Goal: Task Accomplishment & Management: Use online tool/utility

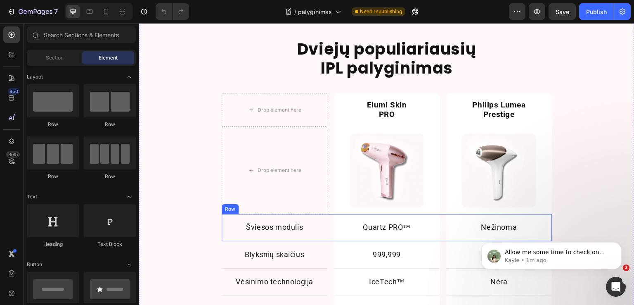
scroll to position [743, 0]
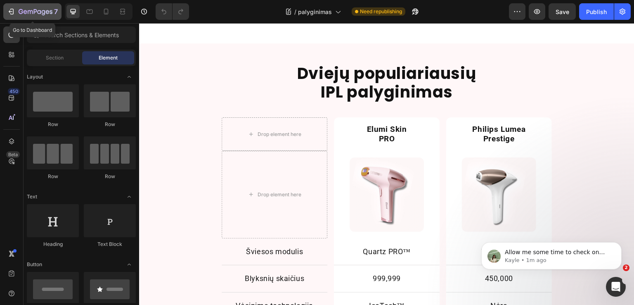
click at [26, 12] on icon "button" at bounding box center [26, 12] width 4 height 4
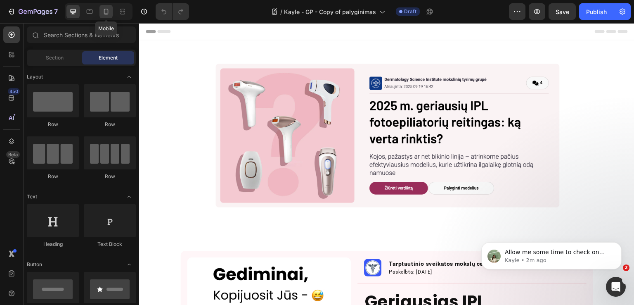
click at [104, 9] on icon at bounding box center [106, 12] width 5 height 6
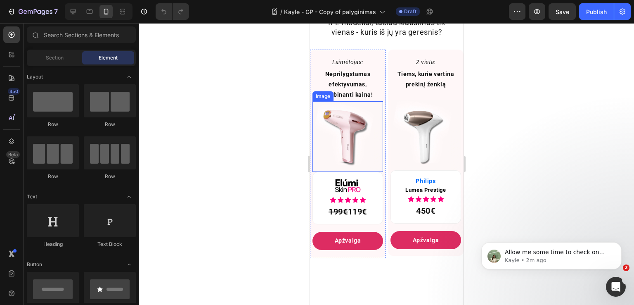
scroll to position [496, 0]
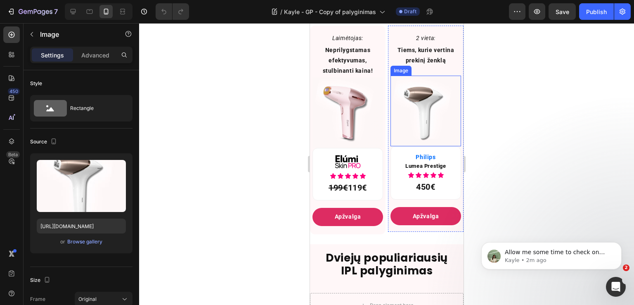
click at [408, 124] on img at bounding box center [425, 111] width 71 height 71
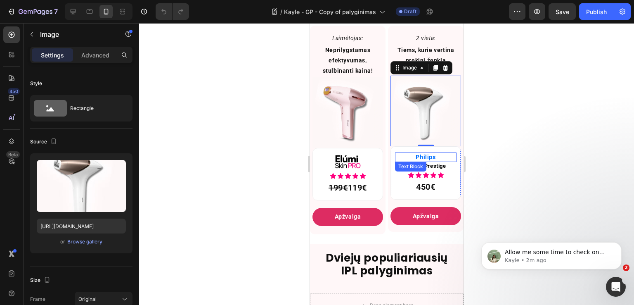
click at [428, 161] on p "Philips" at bounding box center [426, 156] width 60 height 7
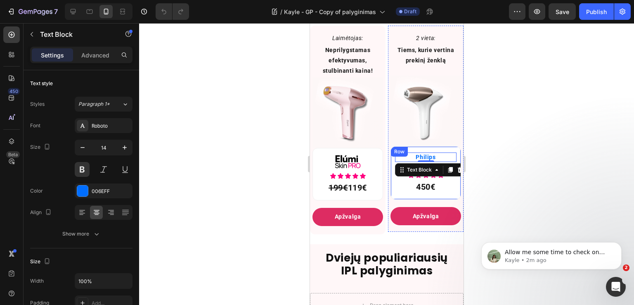
click at [431, 156] on div "Philips Text Block 0 Lumea Prestige Text Block Icon Icon Icon Icon Icon Icon Li…" at bounding box center [425, 172] width 71 height 53
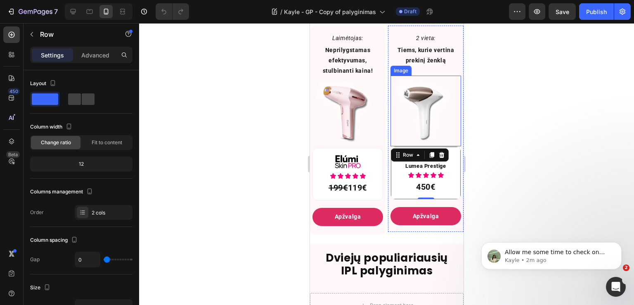
click at [529, 144] on div at bounding box center [386, 164] width 495 height 282
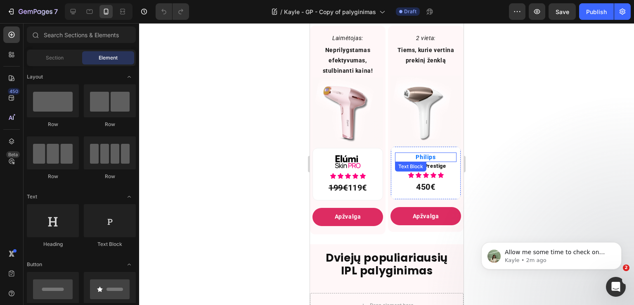
click at [437, 161] on p "Philips" at bounding box center [426, 156] width 60 height 7
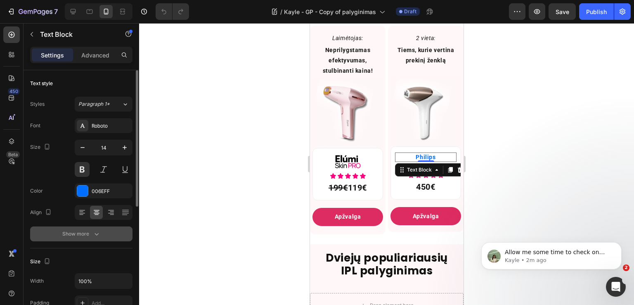
click at [81, 232] on div "Show more" at bounding box center [81, 234] width 38 height 8
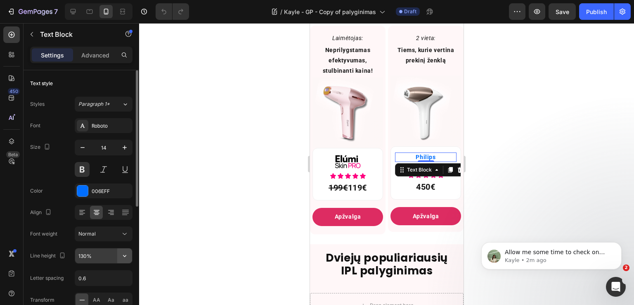
click at [122, 256] on icon "button" at bounding box center [125, 256] width 8 height 8
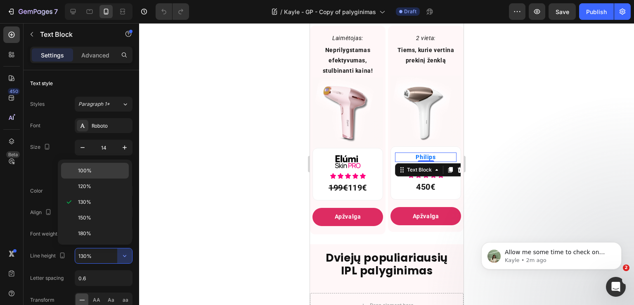
click at [102, 171] on p "100%" at bounding box center [101, 170] width 47 height 7
type input "100%"
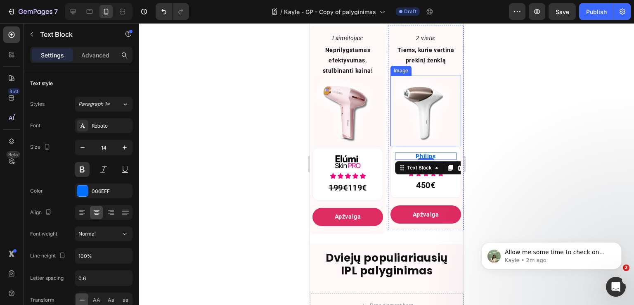
click at [403, 146] on img at bounding box center [425, 111] width 71 height 71
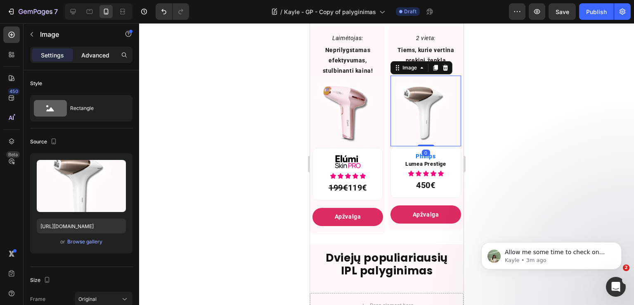
click at [93, 59] on p "Advanced" at bounding box center [95, 55] width 28 height 9
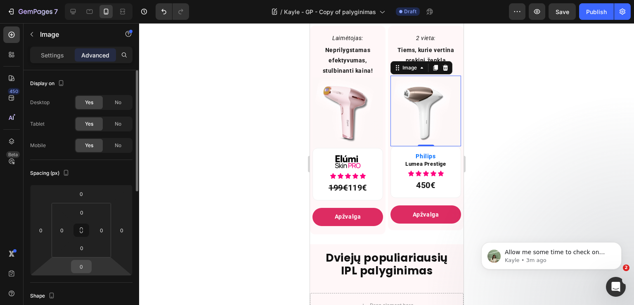
click at [85, 263] on input "0" at bounding box center [81, 266] width 17 height 12
type input "3"
type input "5"
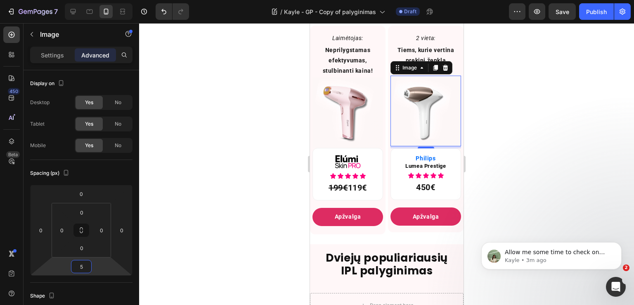
click at [501, 136] on div at bounding box center [386, 164] width 495 height 282
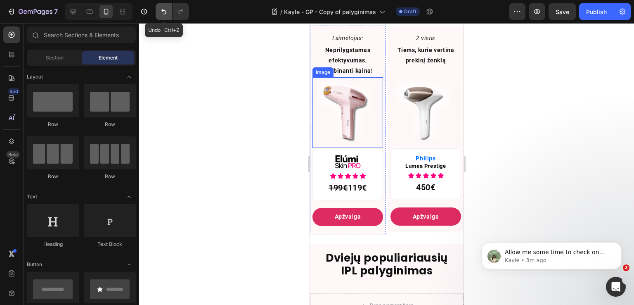
click at [169, 7] on button "Undo/Redo" at bounding box center [164, 11] width 17 height 17
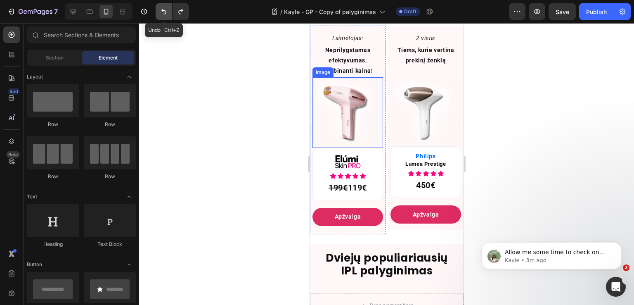
click at [169, 7] on button "Undo/Redo" at bounding box center [164, 11] width 17 height 17
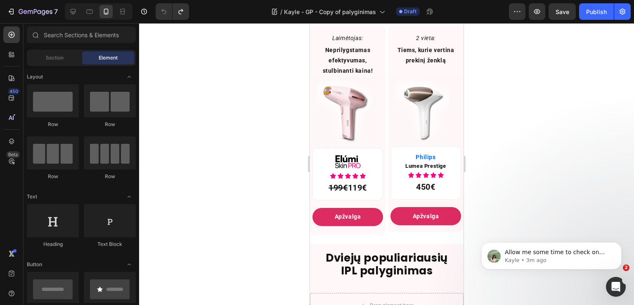
click at [534, 152] on div at bounding box center [386, 164] width 495 height 282
click at [428, 160] on p "Philips" at bounding box center [426, 156] width 60 height 7
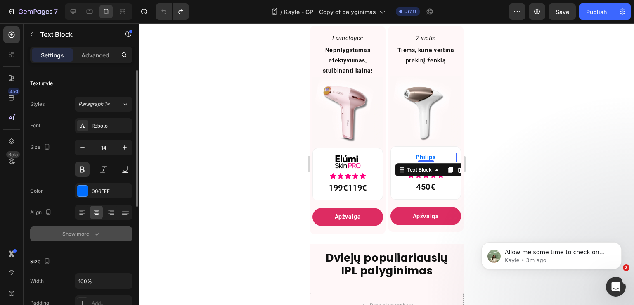
click at [95, 232] on icon "button" at bounding box center [97, 234] width 8 height 8
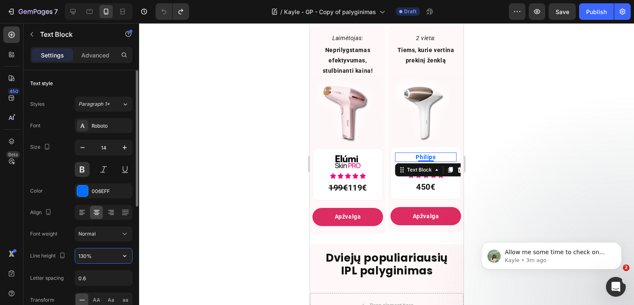
click at [109, 258] on input "130%" at bounding box center [103, 255] width 57 height 15
click at [122, 257] on icon "button" at bounding box center [125, 256] width 8 height 8
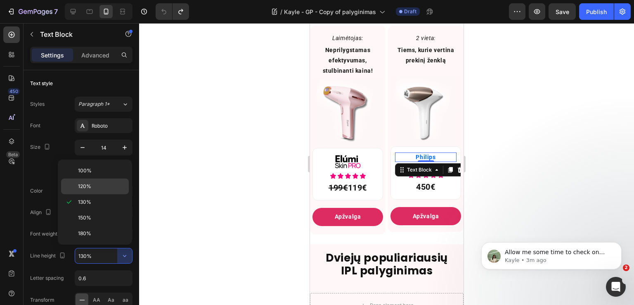
click at [109, 186] on p "120%" at bounding box center [101, 186] width 47 height 7
type input "120%"
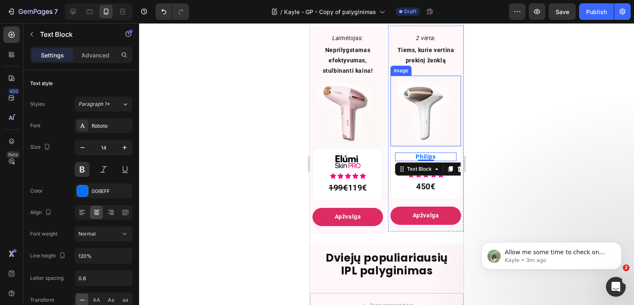
click at [406, 142] on img at bounding box center [425, 111] width 71 height 71
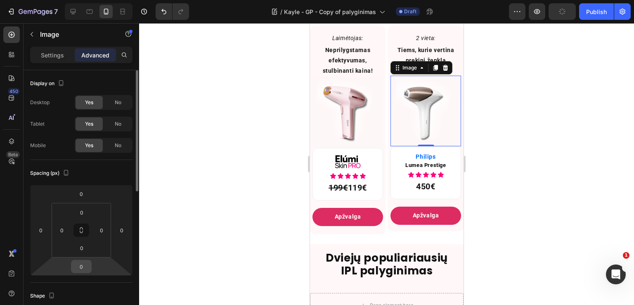
click at [81, 264] on input "0" at bounding box center [81, 266] width 17 height 12
type input "3"
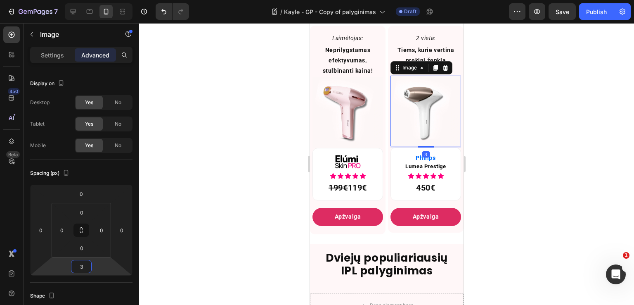
click at [533, 155] on div at bounding box center [386, 164] width 495 height 282
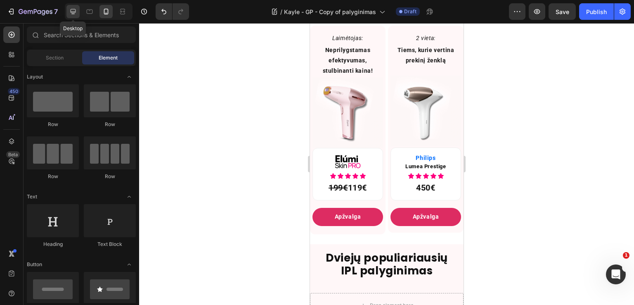
click at [76, 9] on icon at bounding box center [73, 11] width 8 height 8
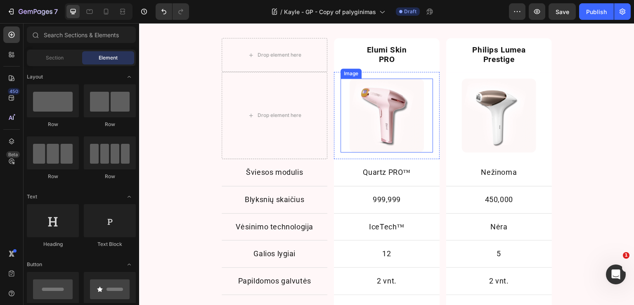
scroll to position [743, 0]
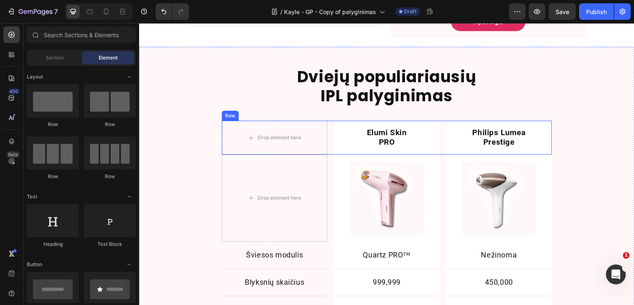
click at [330, 126] on div "Drop element here Elumi Skin PRO Text Block Row Philips Lumea Prestige Text Blo…" at bounding box center [387, 138] width 330 height 34
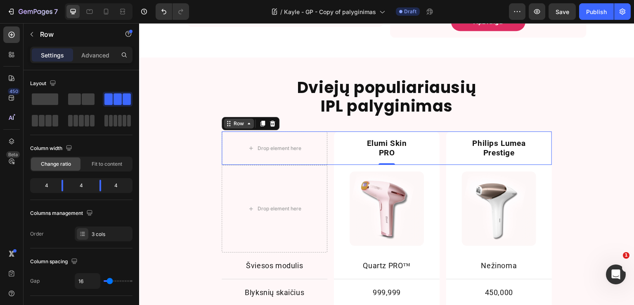
click at [236, 119] on div "Row" at bounding box center [239, 124] width 30 height 10
click at [112, 121] on span at bounding box center [111, 121] width 4 height 12
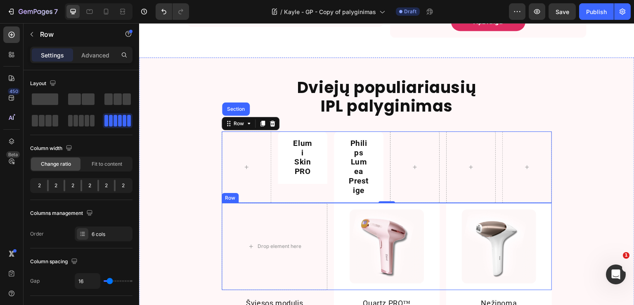
click at [334, 207] on div "Image Row" at bounding box center [387, 246] width 106 height 87
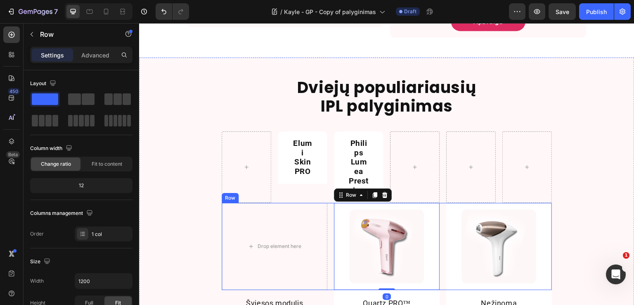
click at [325, 204] on div "Drop element here Image Row 0 Image Row Row" at bounding box center [387, 246] width 330 height 87
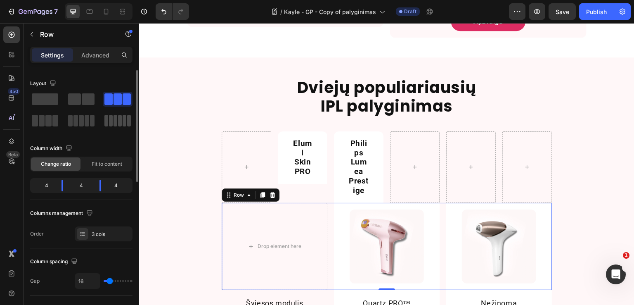
drag, startPoint x: 110, startPoint y: 124, endPoint x: 43, endPoint y: 128, distance: 67.9
click at [110, 124] on span at bounding box center [111, 121] width 4 height 12
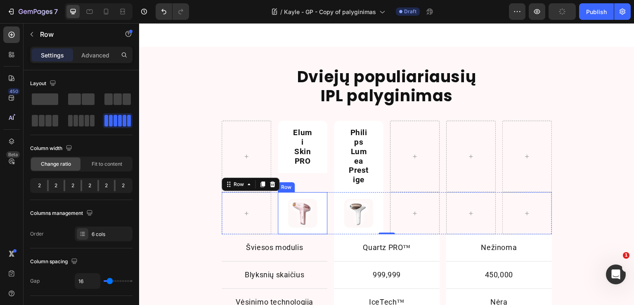
scroll to position [826, 0]
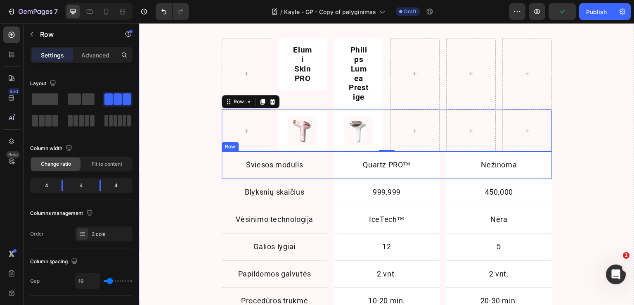
click at [328, 164] on div "Šviesos modulis Text Block Row Quartz PRO™ Text Block Row Nežinoma Text Block R…" at bounding box center [387, 165] width 330 height 27
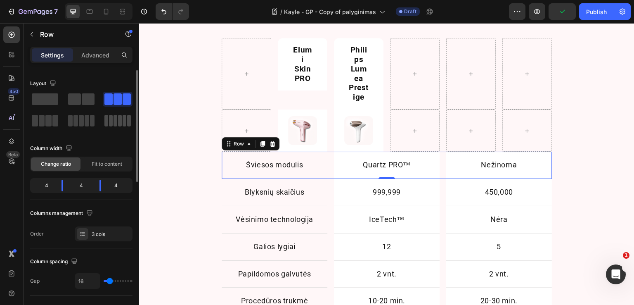
drag, startPoint x: 108, startPoint y: 123, endPoint x: 157, endPoint y: 166, distance: 65.5
click at [108, 123] on span at bounding box center [106, 121] width 4 height 12
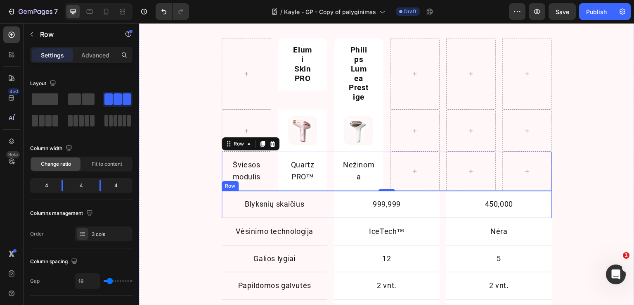
click at [330, 203] on div "Blyksnių skaičius Text Block Row 999,999 Text Block Row 450,000 Text [GEOGRAPHI…" at bounding box center [387, 204] width 330 height 27
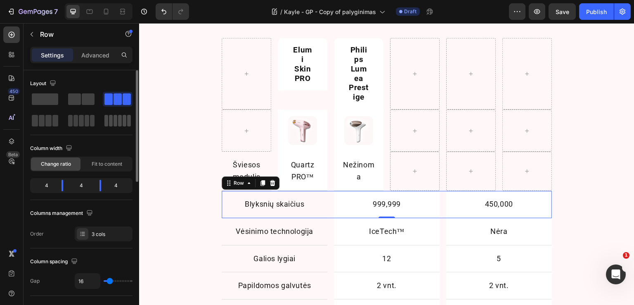
drag, startPoint x: 107, startPoint y: 120, endPoint x: 159, endPoint y: 187, distance: 84.8
click at [107, 120] on span at bounding box center [106, 121] width 4 height 12
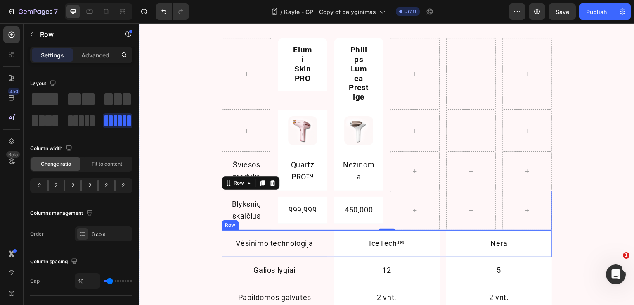
click at [328, 238] on div "Vėsinimo technologija Text Block Row IceTech™ Text Block Row Nėra Text Block Ro…" at bounding box center [387, 243] width 330 height 27
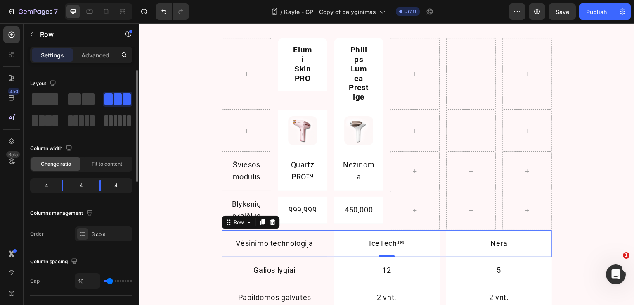
click at [110, 121] on span at bounding box center [111, 121] width 4 height 12
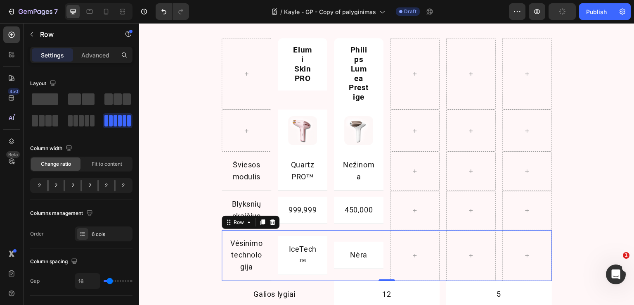
scroll to position [909, 0]
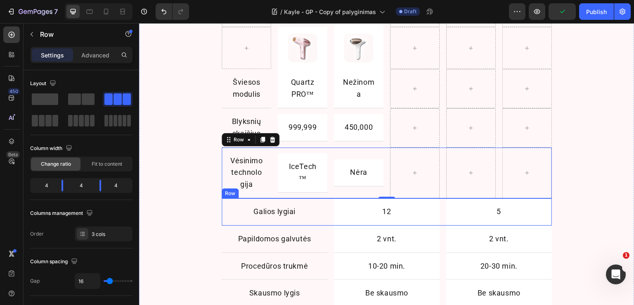
click at [328, 213] on div "Galios lygiai Text Block Row 12 Text Block Row 5 Text Block Row Row" at bounding box center [387, 211] width 330 height 27
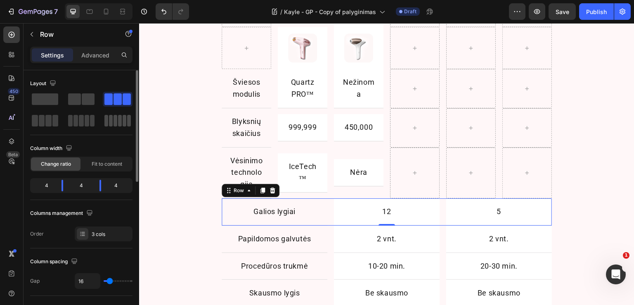
click at [121, 125] on span at bounding box center [120, 121] width 4 height 12
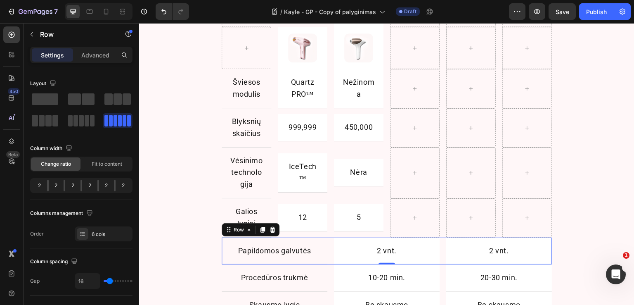
click at [329, 250] on div "Papildomos galvutės Text Block Row 2 vnt. Text Block Row 2 vnt. Text Block Row …" at bounding box center [387, 250] width 330 height 27
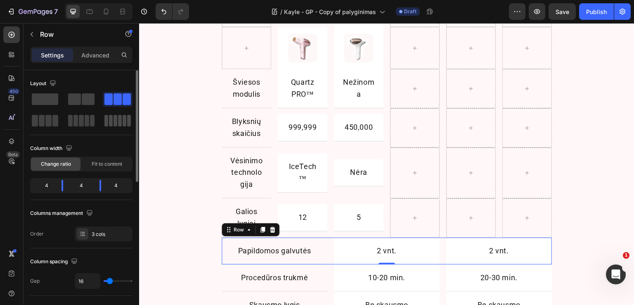
click at [119, 123] on span at bounding box center [120, 121] width 4 height 12
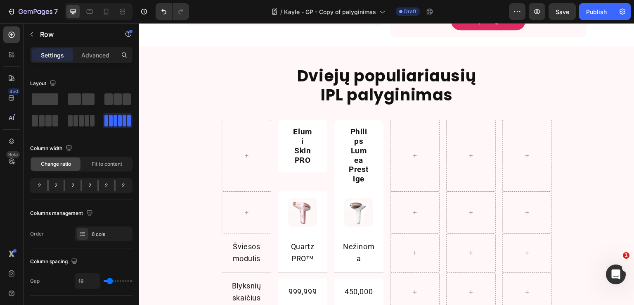
scroll to position [743, 0]
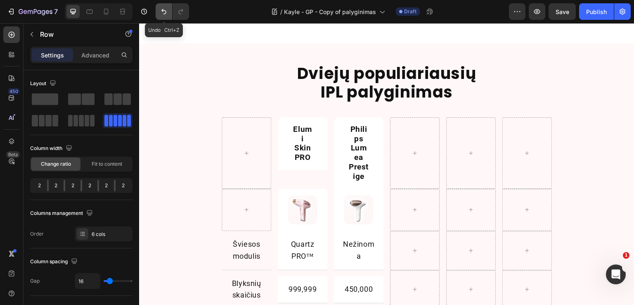
click at [167, 13] on icon "Undo/Redo" at bounding box center [164, 11] width 8 height 8
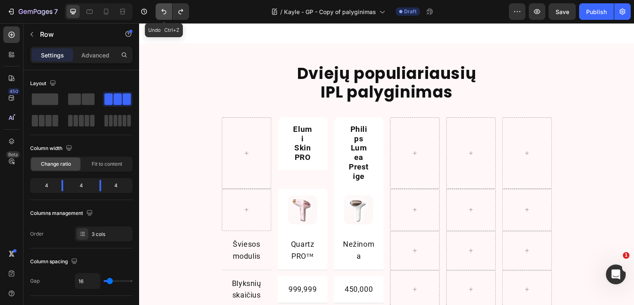
click at [167, 13] on icon "Undo/Redo" at bounding box center [164, 11] width 8 height 8
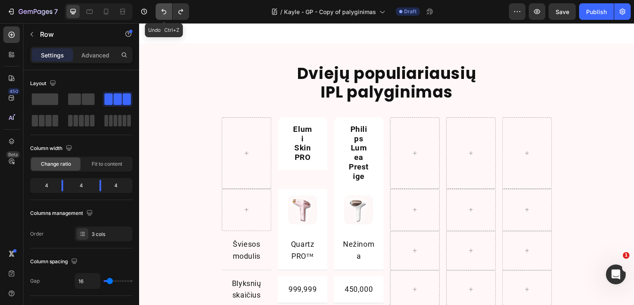
click at [167, 13] on icon "Undo/Redo" at bounding box center [164, 11] width 8 height 8
click at [164, 14] on icon "Undo/Redo" at bounding box center [164, 11] width 8 height 8
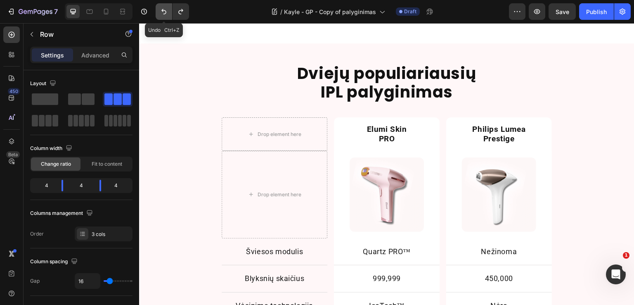
click at [164, 14] on icon "Undo/Redo" at bounding box center [164, 11] width 8 height 8
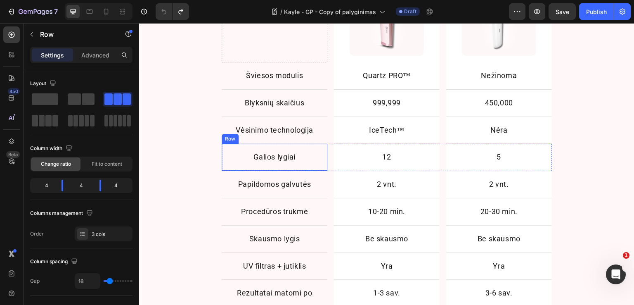
scroll to position [826, 0]
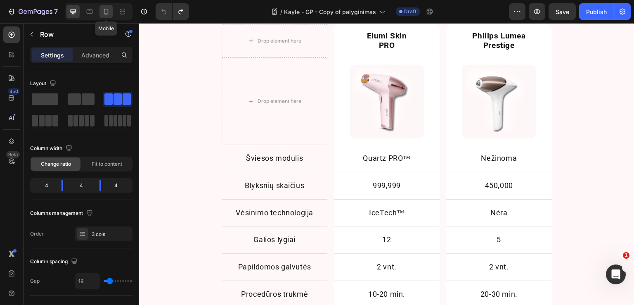
click at [104, 10] on icon at bounding box center [106, 11] width 8 height 8
type input "0"
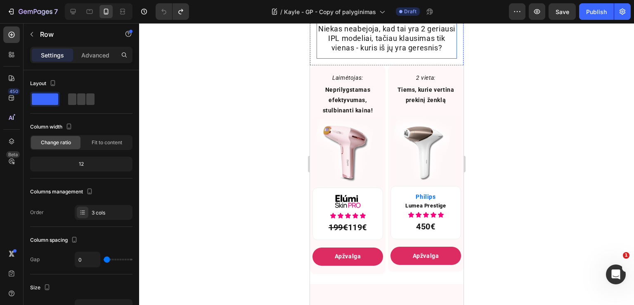
scroll to position [595, 0]
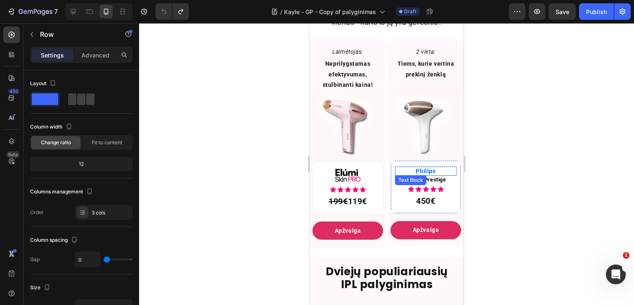
drag, startPoint x: 423, startPoint y: 177, endPoint x: 427, endPoint y: 177, distance: 5.0
click at [423, 175] on p "Philips" at bounding box center [426, 170] width 60 height 7
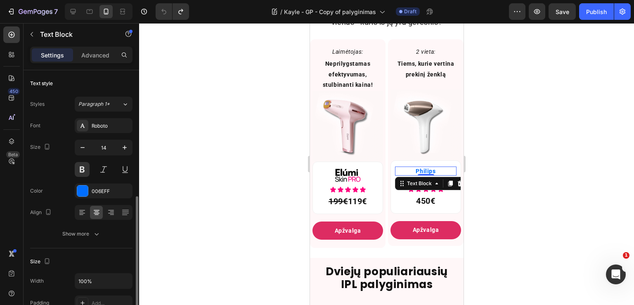
scroll to position [83, 0]
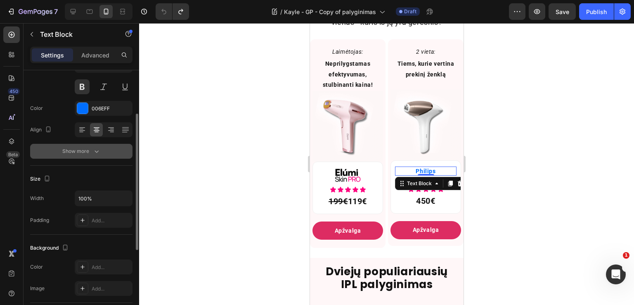
click at [90, 147] on div "Show more" at bounding box center [81, 151] width 38 height 8
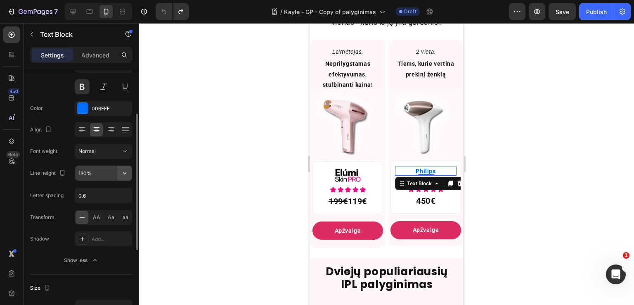
click at [121, 171] on icon "button" at bounding box center [125, 173] width 8 height 8
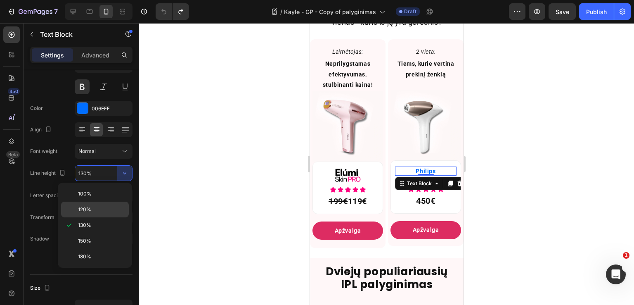
click at [106, 204] on div "120%" at bounding box center [95, 210] width 68 height 16
type input "120%"
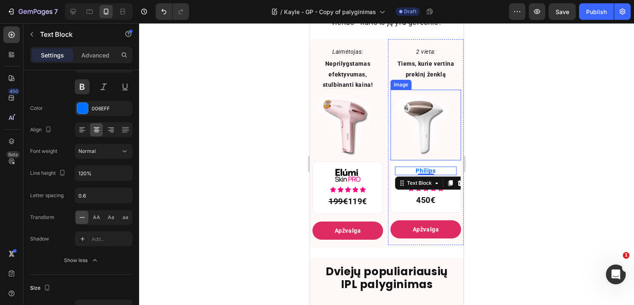
click at [415, 149] on img at bounding box center [425, 125] width 71 height 71
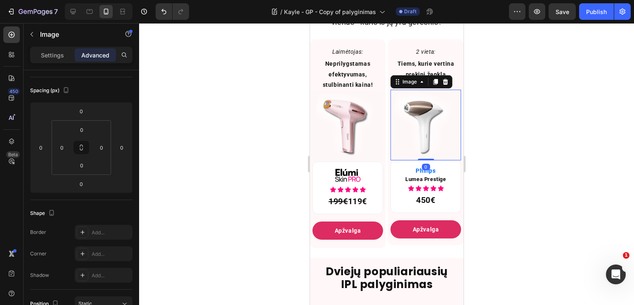
scroll to position [0, 0]
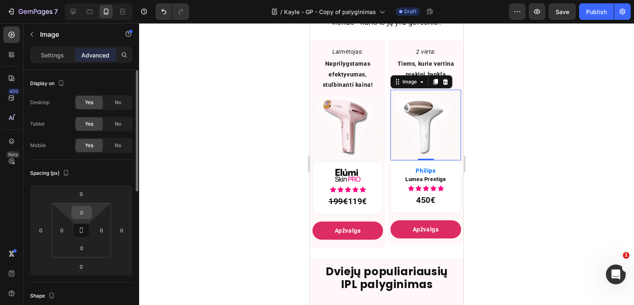
click at [86, 208] on input "0" at bounding box center [82, 212] width 17 height 12
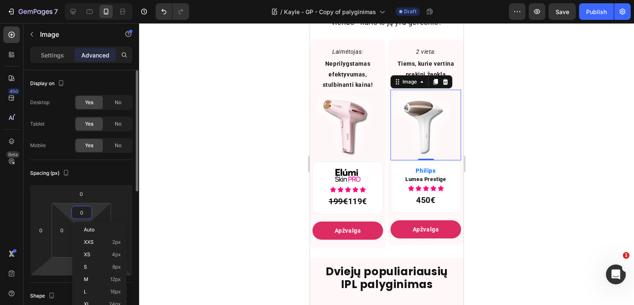
click at [61, 0] on html "7 Version history / Kayle - GP - Copy of palyginimas Draft Preview Save Publish…" at bounding box center [317, 0] width 634 height 0
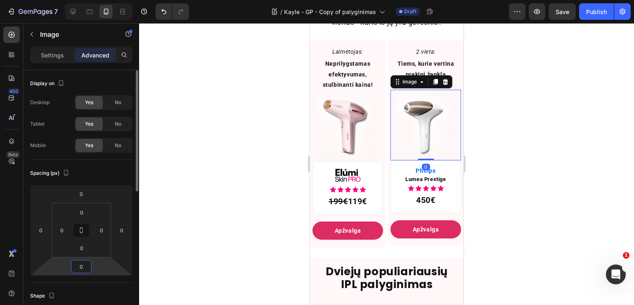
click at [81, 266] on input "0" at bounding box center [81, 266] width 17 height 12
type input "3"
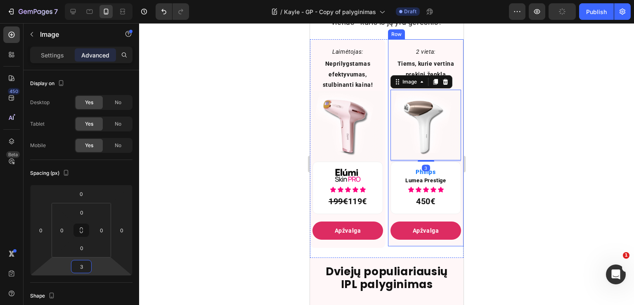
click at [562, 169] on div at bounding box center [386, 164] width 495 height 282
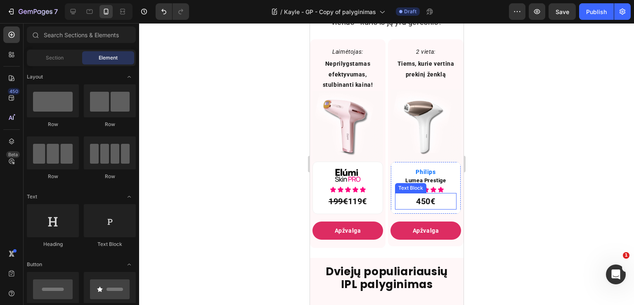
click at [420, 209] on p "450€" at bounding box center [425, 201] width 35 height 15
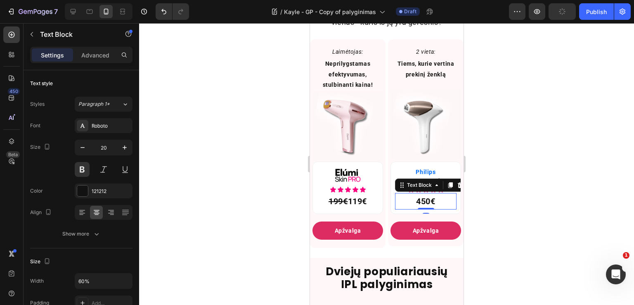
click at [532, 205] on div at bounding box center [386, 164] width 495 height 282
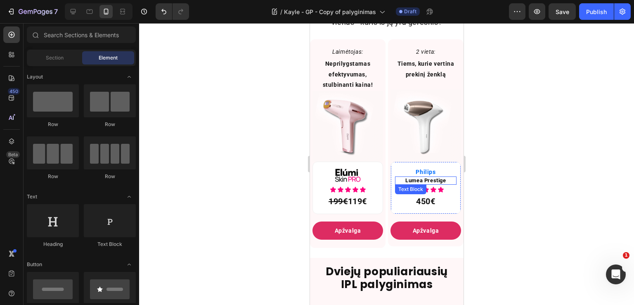
click at [417, 183] on span "Lumea Prestige" at bounding box center [425, 180] width 40 height 6
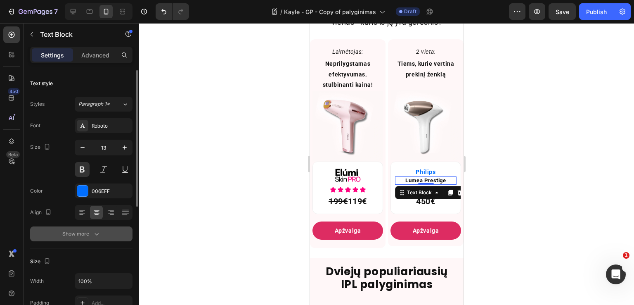
click at [101, 234] on button "Show more" at bounding box center [81, 233] width 102 height 15
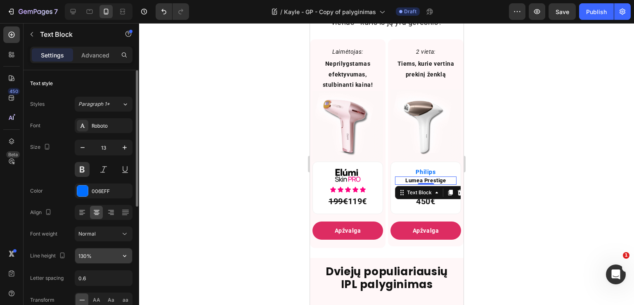
click at [101, 256] on input "130%" at bounding box center [103, 255] width 57 height 15
click at [126, 256] on icon "button" at bounding box center [125, 256] width 8 height 8
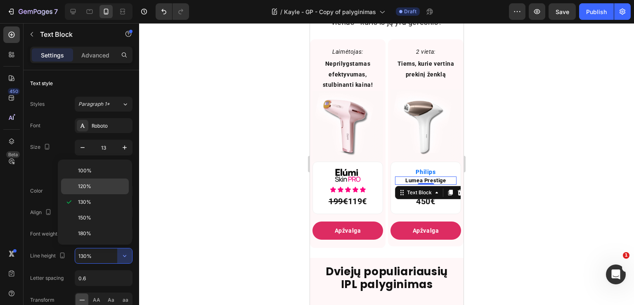
click at [109, 188] on p "120%" at bounding box center [101, 186] width 47 height 7
type input "120%"
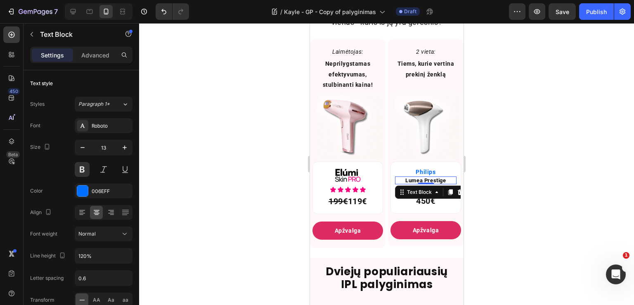
click at [574, 157] on div at bounding box center [386, 164] width 495 height 282
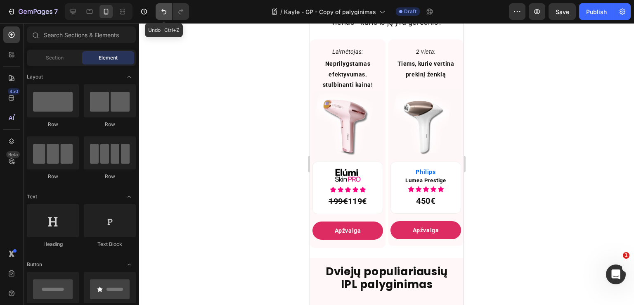
click at [161, 9] on icon "Undo/Redo" at bounding box center [164, 11] width 8 height 8
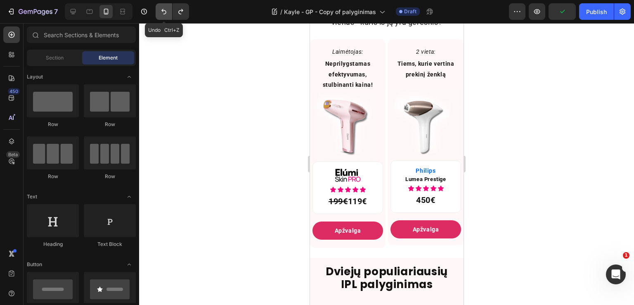
click at [161, 9] on icon "Undo/Redo" at bounding box center [164, 11] width 8 height 8
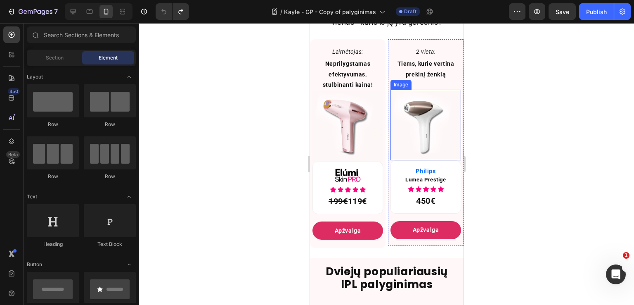
click at [415, 149] on img at bounding box center [425, 125] width 71 height 71
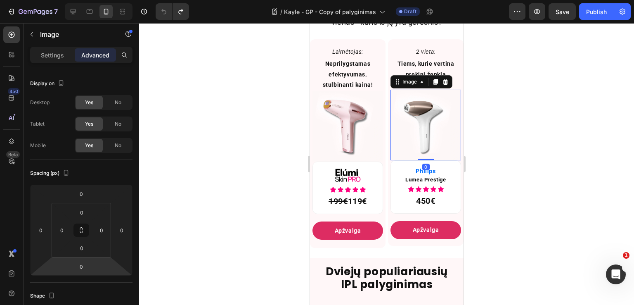
click at [83, 264] on input "0" at bounding box center [81, 266] width 17 height 12
type input "3"
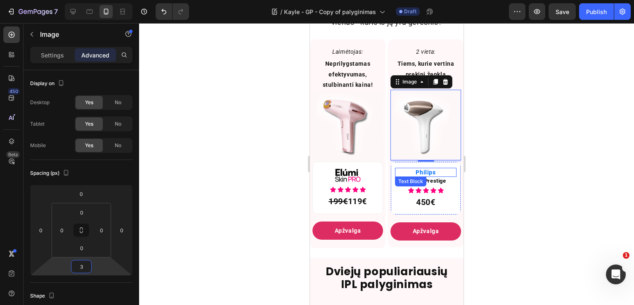
click at [417, 176] on p "Philips" at bounding box center [426, 172] width 60 height 7
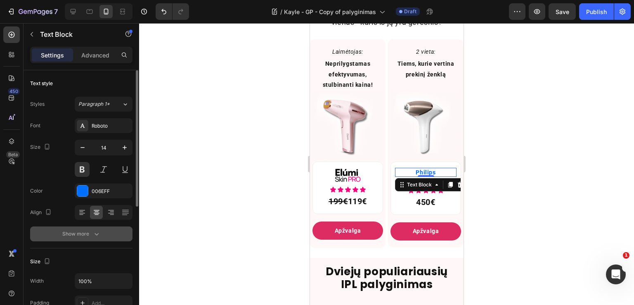
click at [88, 234] on div "Show more" at bounding box center [81, 234] width 38 height 8
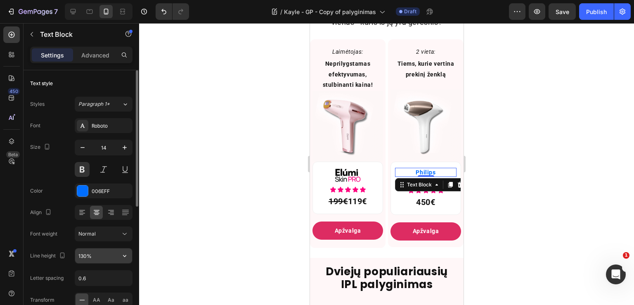
click at [98, 253] on input "130%" at bounding box center [103, 255] width 57 height 15
click at [127, 253] on icon "button" at bounding box center [125, 256] width 8 height 8
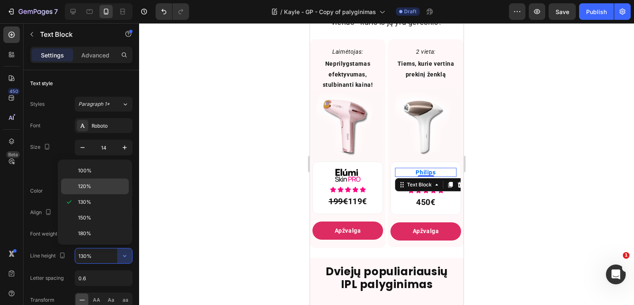
click at [105, 183] on p "120%" at bounding box center [101, 186] width 47 height 7
type input "120%"
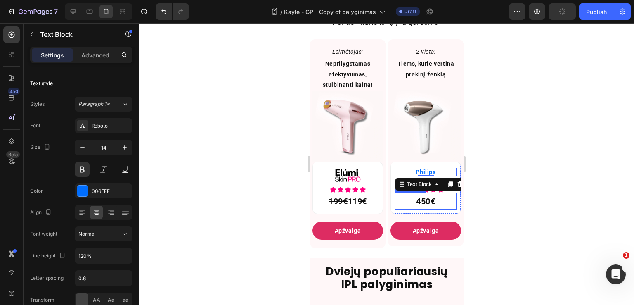
click at [432, 204] on p "450€" at bounding box center [425, 201] width 35 height 15
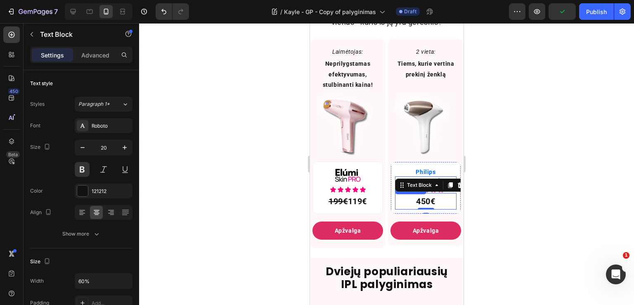
click at [422, 182] on div "Lumea Prestige" at bounding box center [426, 180] width 62 height 9
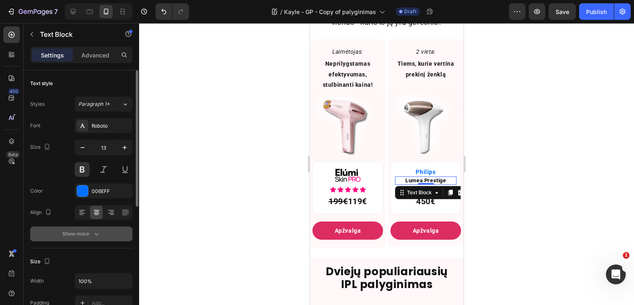
click at [89, 236] on div "Show more" at bounding box center [81, 234] width 38 height 8
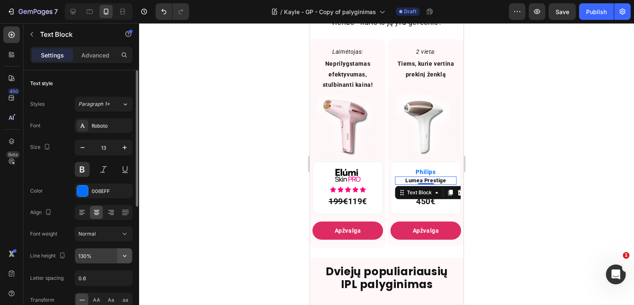
click at [130, 253] on button "button" at bounding box center [124, 255] width 15 height 15
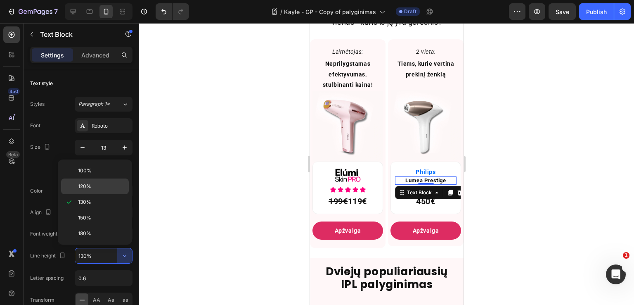
click at [105, 184] on p "120%" at bounding box center [101, 186] width 47 height 7
type input "120%"
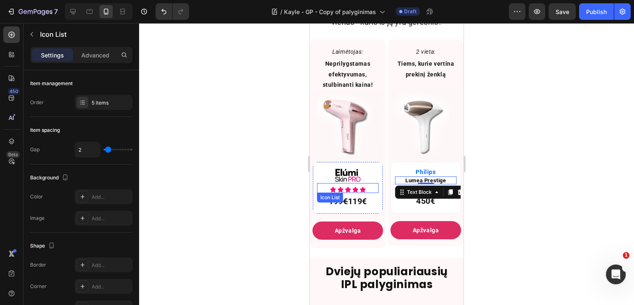
click at [375, 190] on div "Icon Icon Icon Icon Icon Icon List" at bounding box center [348, 188] width 62 height 10
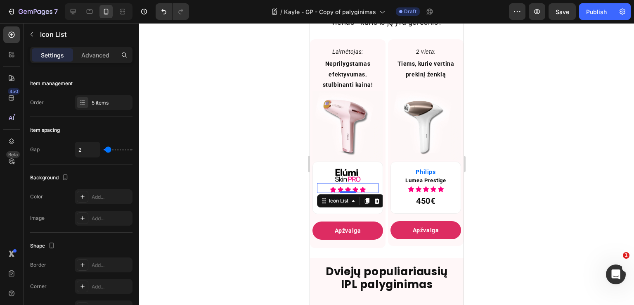
click at [527, 172] on div at bounding box center [386, 164] width 495 height 282
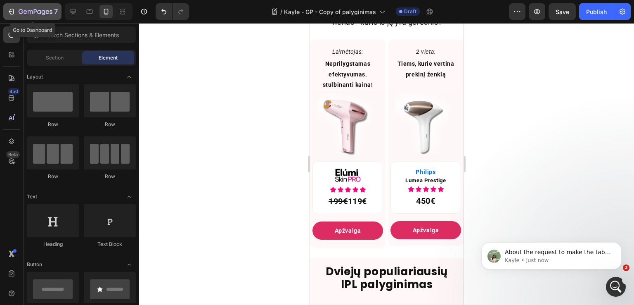
click at [30, 12] on icon "button" at bounding box center [30, 12] width 5 height 4
